Goal: Task Accomplishment & Management: Manage account settings

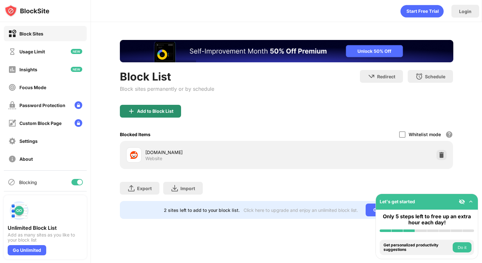
click at [168, 114] on div "Add to Block List" at bounding box center [150, 111] width 61 height 13
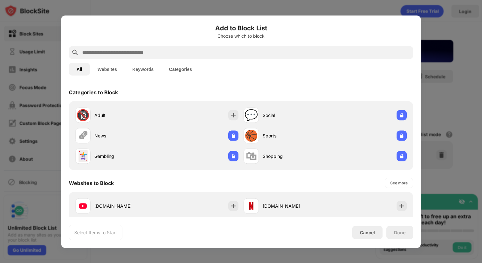
click at [198, 49] on input "text" at bounding box center [246, 53] width 329 height 8
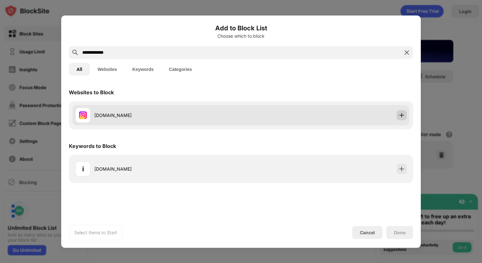
type input "**********"
click at [401, 116] on img at bounding box center [402, 115] width 6 height 6
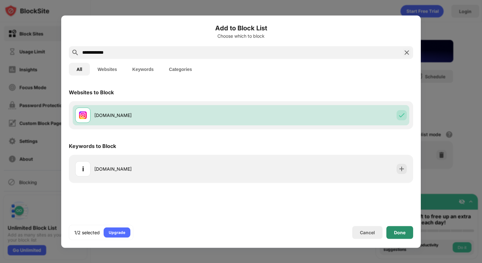
click at [399, 232] on div "Done" at bounding box center [399, 231] width 11 height 5
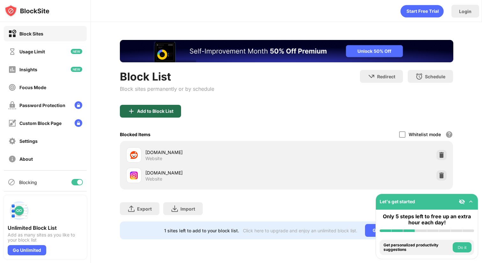
click at [171, 113] on div "Add to Block List" at bounding box center [155, 110] width 36 height 5
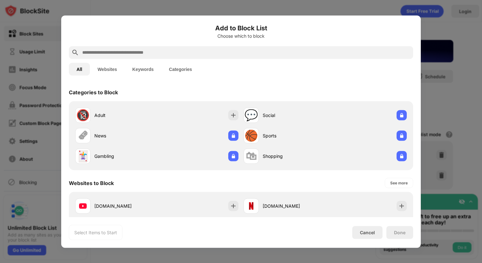
click at [137, 53] on input "text" at bounding box center [246, 53] width 329 height 8
click at [450, 109] on div at bounding box center [241, 131] width 482 height 263
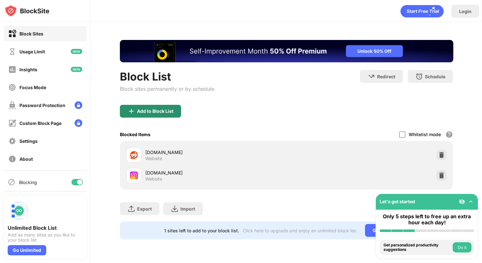
click at [161, 105] on div "Add to Block List" at bounding box center [150, 111] width 61 height 13
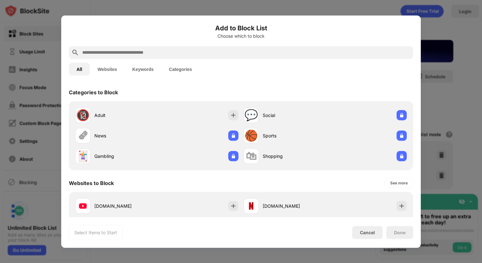
click at [168, 48] on div at bounding box center [241, 52] width 345 height 13
click at [147, 51] on input "text" at bounding box center [246, 53] width 329 height 8
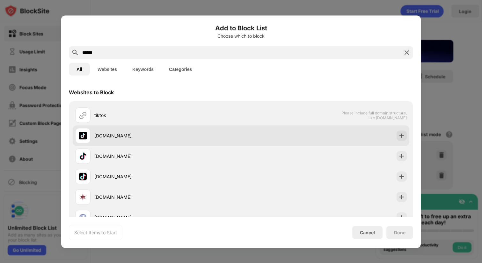
type input "******"
click at [404, 136] on img at bounding box center [402, 135] width 6 height 6
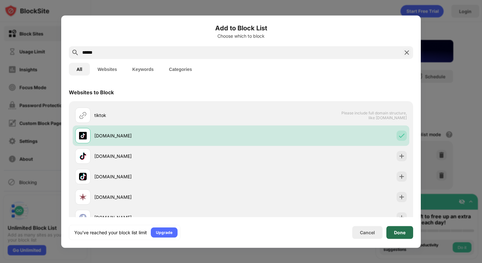
click at [393, 235] on div "Done" at bounding box center [400, 232] width 27 height 13
